Goal: Task Accomplishment & Management: Manage account settings

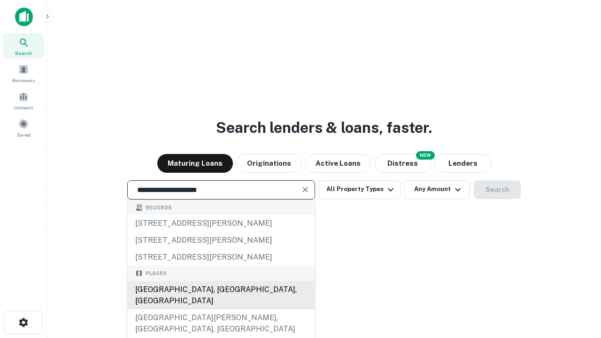
click at [221, 309] on div "[GEOGRAPHIC_DATA], [GEOGRAPHIC_DATA], [GEOGRAPHIC_DATA]" at bounding box center [221, 295] width 187 height 28
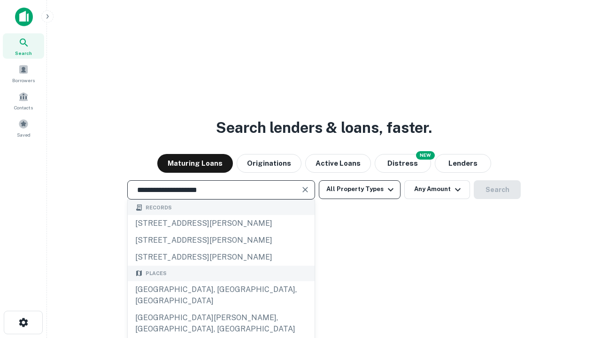
click at [360, 189] on button "All Property Types" at bounding box center [360, 189] width 82 height 19
type input "**********"
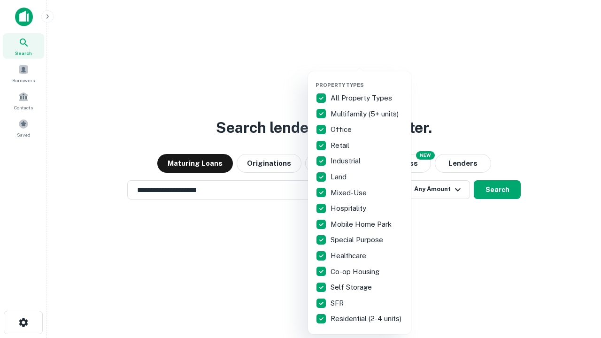
click at [367, 79] on button "button" at bounding box center [367, 79] width 103 height 0
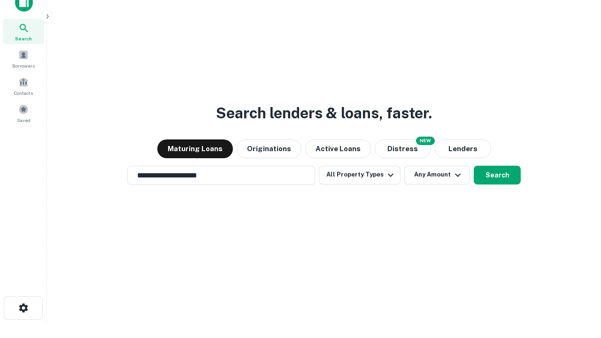
scroll to position [6, 113]
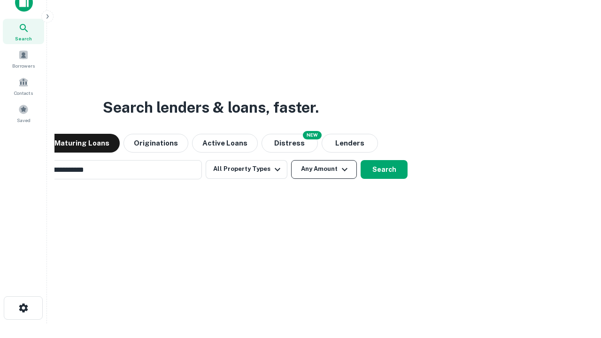
click at [291, 160] on button "Any Amount" at bounding box center [324, 169] width 66 height 19
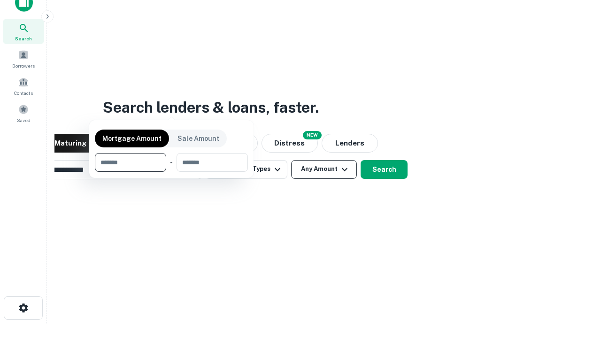
scroll to position [15, 0]
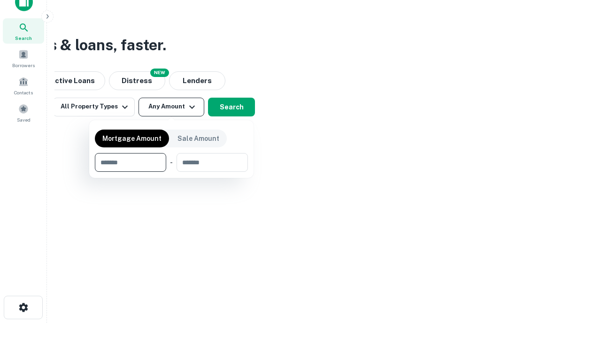
type input "*******"
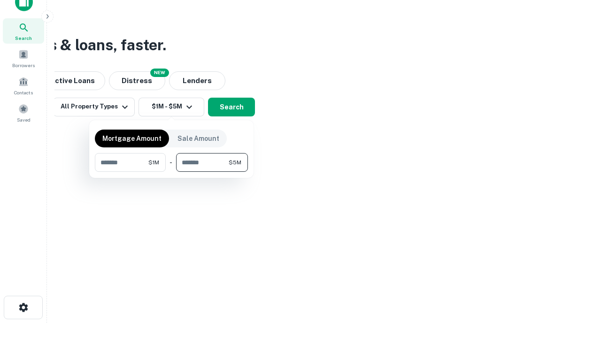
type input "*******"
click at [171, 172] on button "button" at bounding box center [171, 172] width 153 height 0
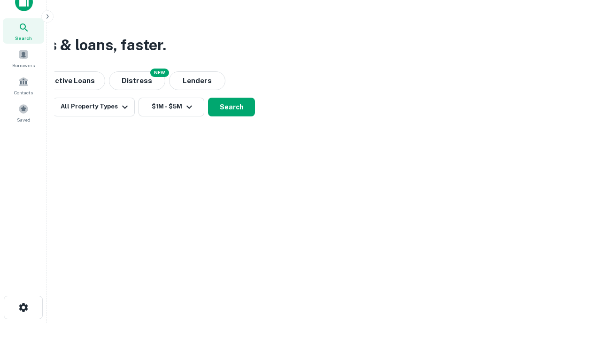
scroll to position [6, 173]
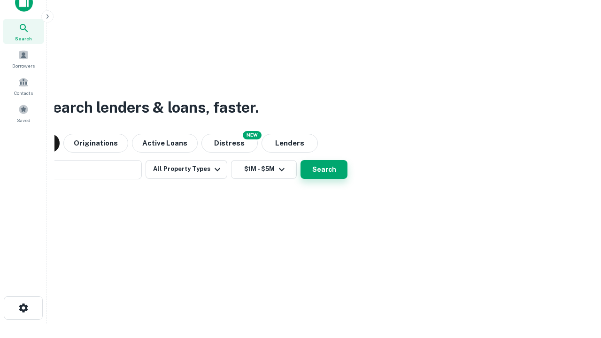
click at [301, 160] on button "Search" at bounding box center [324, 169] width 47 height 19
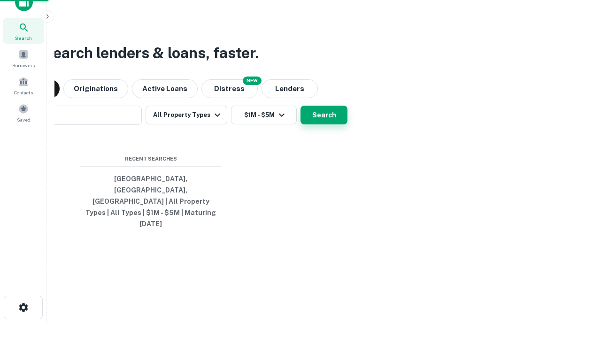
scroll to position [25, 266]
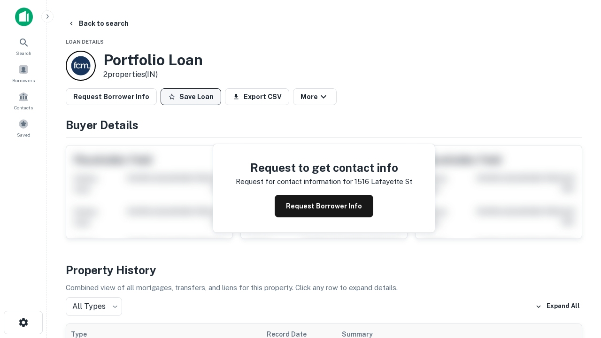
click at [191, 97] on button "Save Loan" at bounding box center [191, 96] width 61 height 17
click at [193, 97] on button "Loan Saved" at bounding box center [193, 96] width 65 height 17
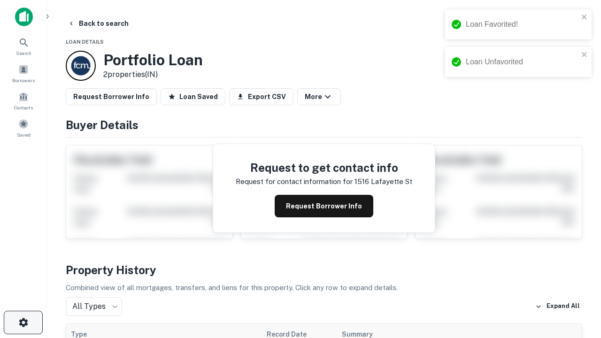
click at [23, 323] on icon "button" at bounding box center [23, 322] width 11 height 11
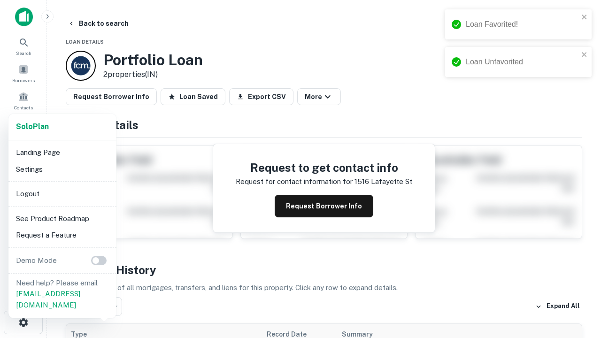
click at [62, 193] on li "Logout" at bounding box center [62, 193] width 100 height 17
